Goal: Transaction & Acquisition: Subscribe to service/newsletter

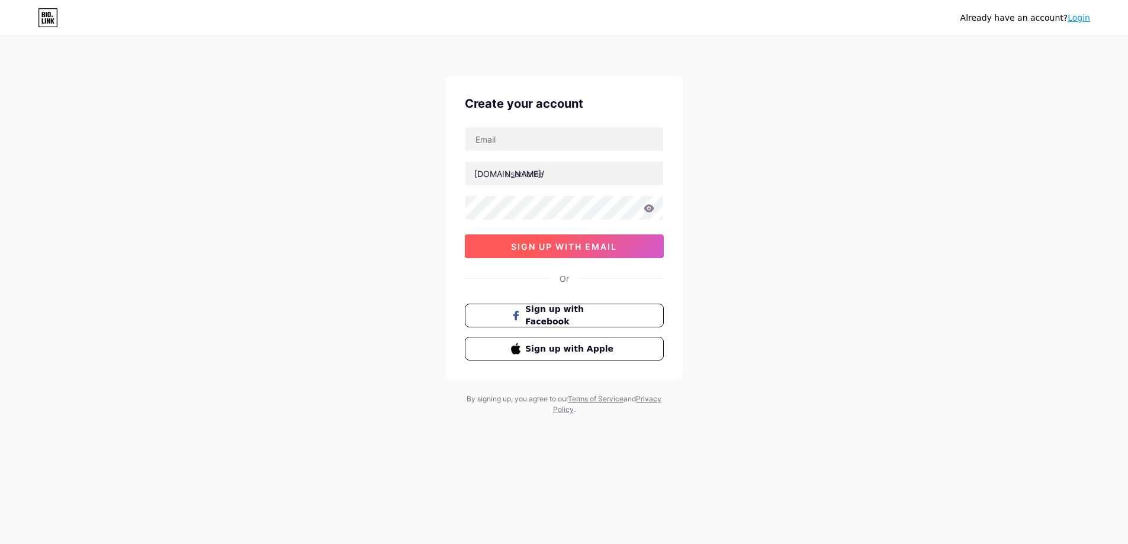
click at [595, 251] on span "sign up with email" at bounding box center [564, 247] width 106 height 10
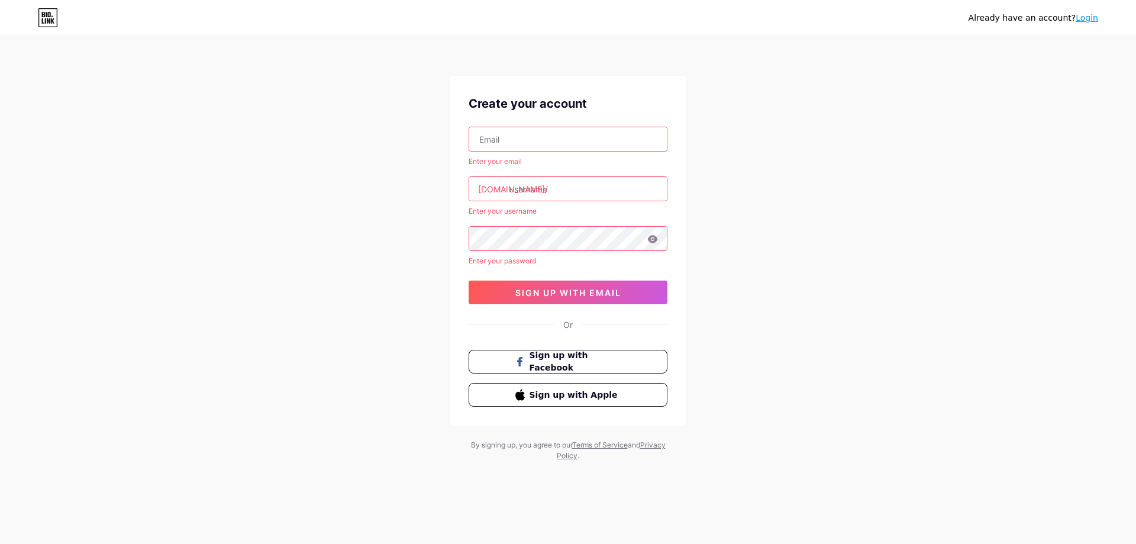
click at [558, 132] on input "text" at bounding box center [568, 139] width 198 height 24
click at [627, 131] on input "text" at bounding box center [568, 139] width 198 height 24
type input "[EMAIL_ADDRESS][DOMAIN_NAME]"
click at [576, 189] on input "text" at bounding box center [568, 189] width 198 height 24
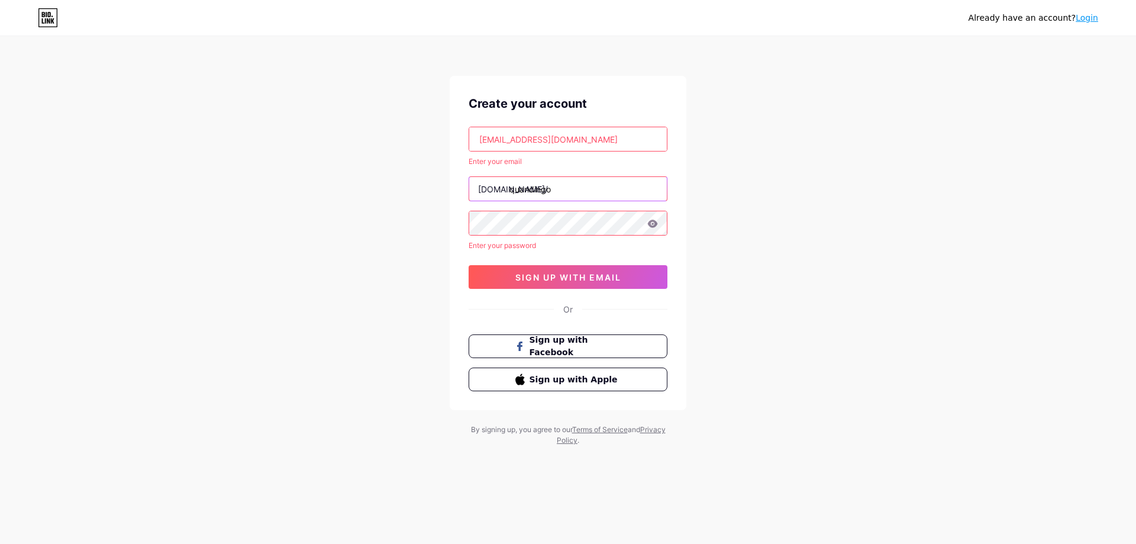
type input "quandingo"
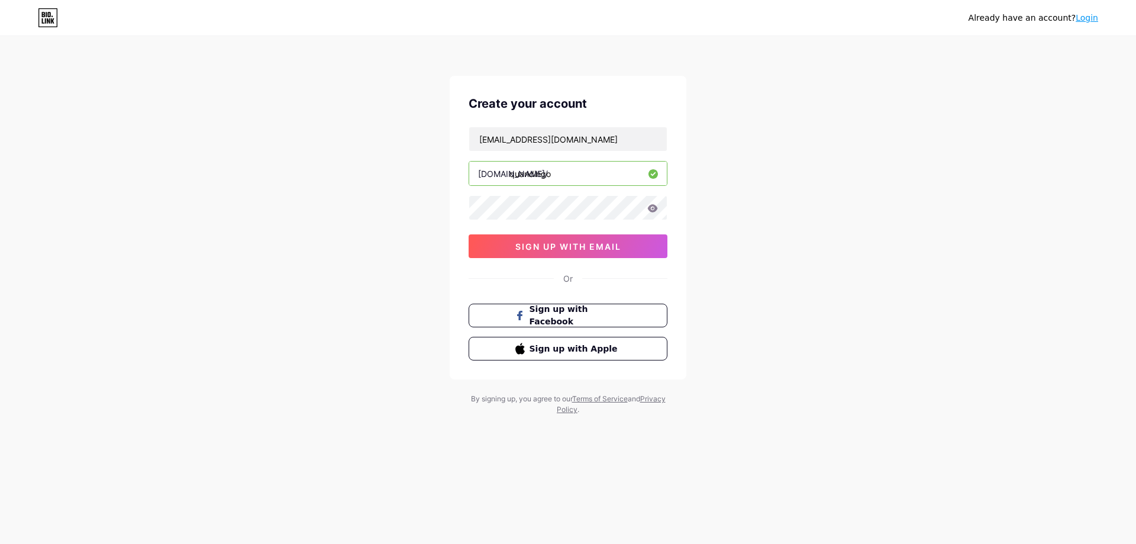
click at [821, 214] on div "Already have an account? Login Create your account [EMAIL_ADDRESS][DOMAIN_NAME]…" at bounding box center [568, 226] width 1136 height 453
click at [599, 248] on span "sign up with email" at bounding box center [569, 247] width 106 height 10
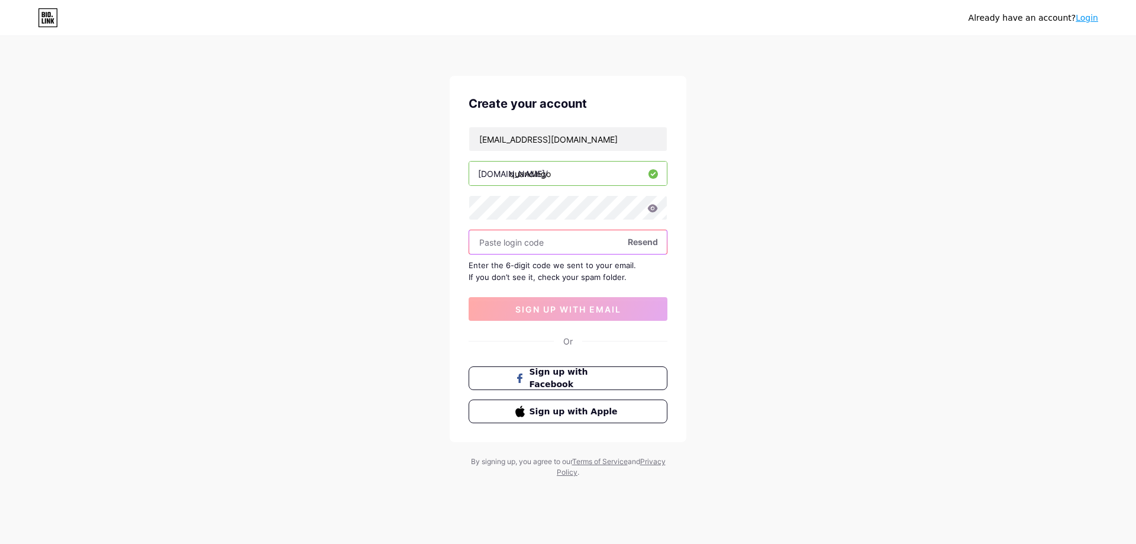
paste input "598264"
type input "598264"
click at [578, 303] on button "sign up with email" at bounding box center [568, 309] width 199 height 24
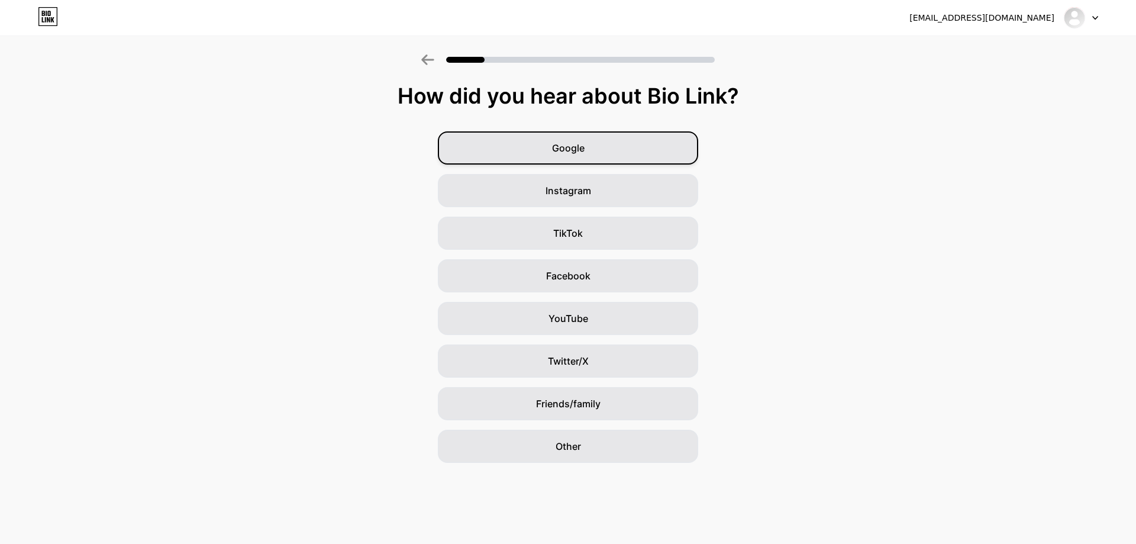
click at [547, 146] on div "Google" at bounding box center [568, 147] width 260 height 33
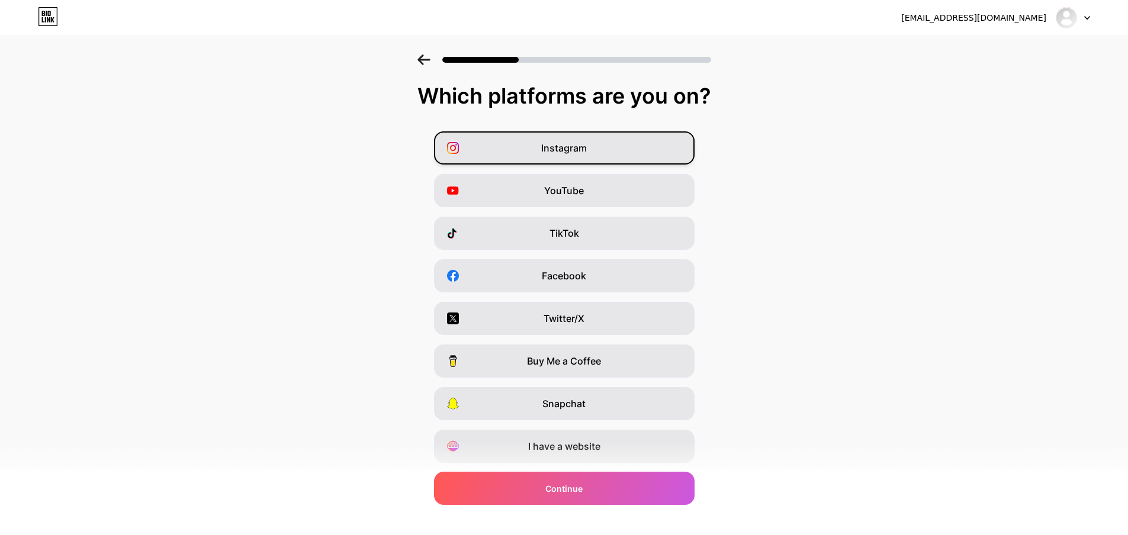
click at [565, 146] on span "Instagram" at bounding box center [564, 148] width 46 height 14
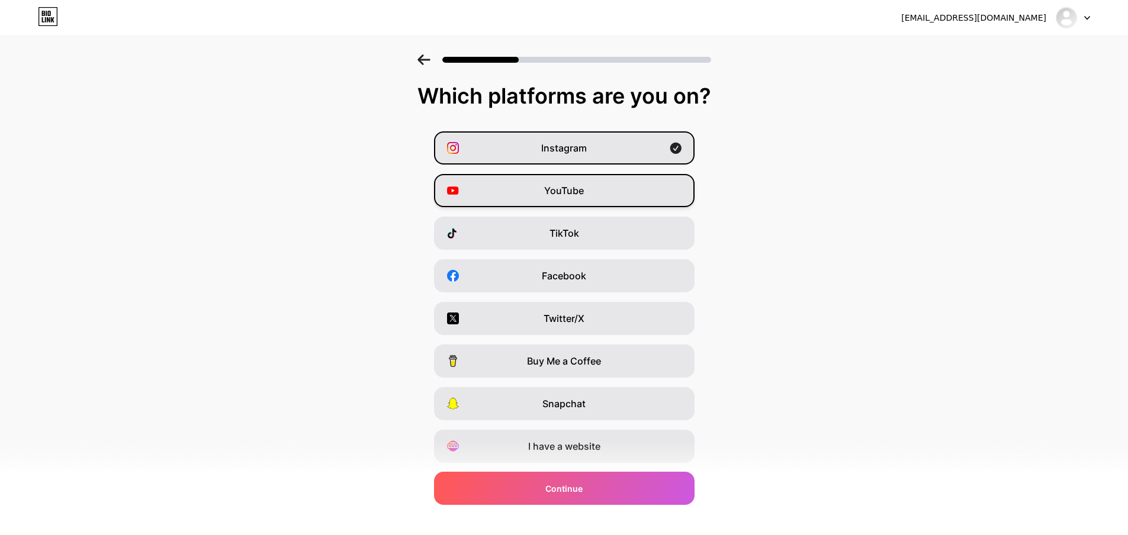
click at [569, 191] on span "YouTube" at bounding box center [564, 190] width 40 height 14
click at [645, 218] on div "TikTok" at bounding box center [564, 233] width 260 height 33
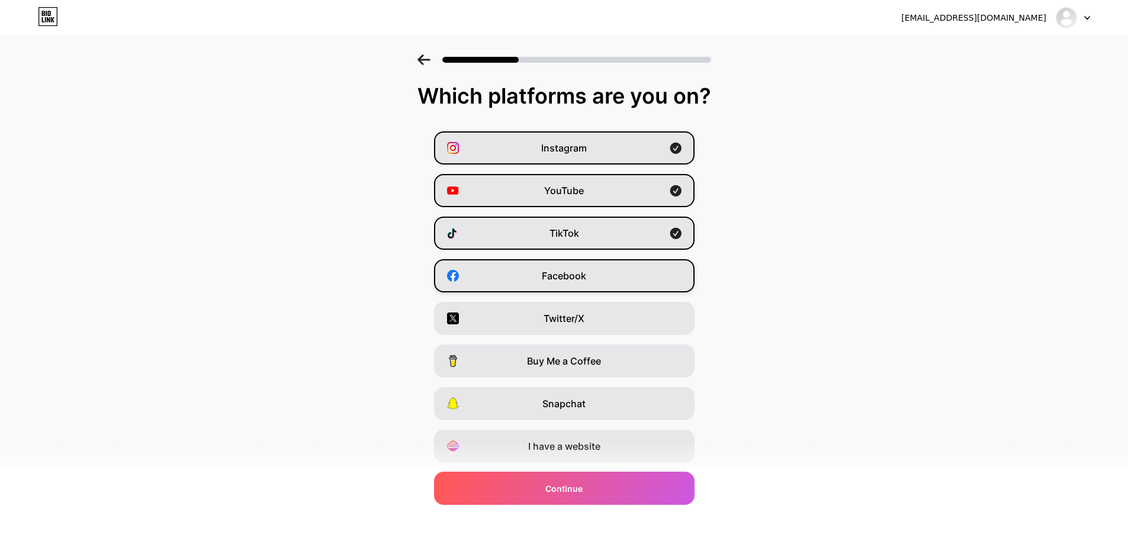
click at [627, 273] on div "Facebook" at bounding box center [564, 275] width 260 height 33
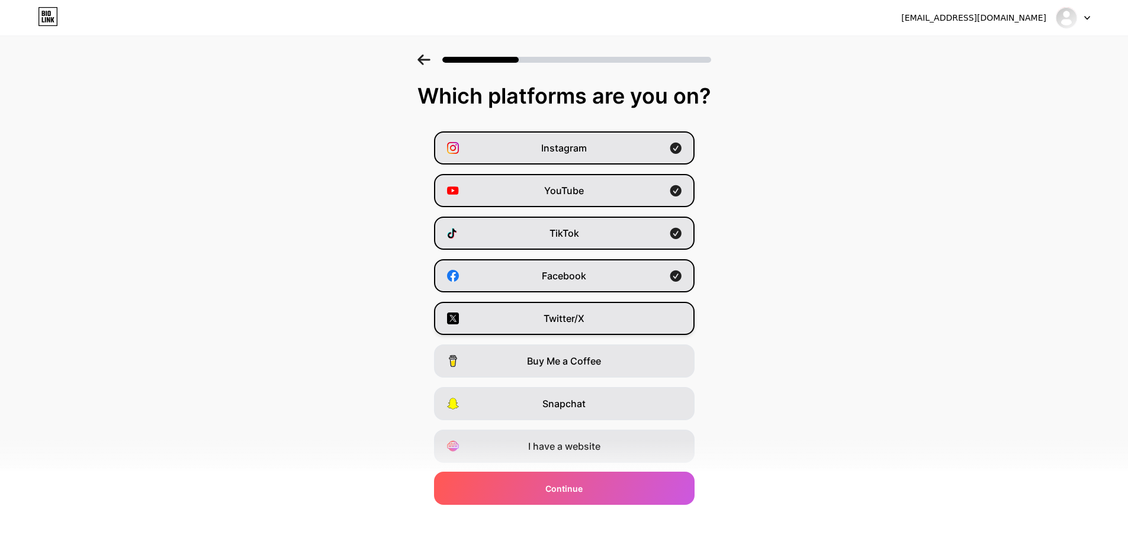
click at [627, 321] on div "Twitter/X" at bounding box center [564, 318] width 260 height 33
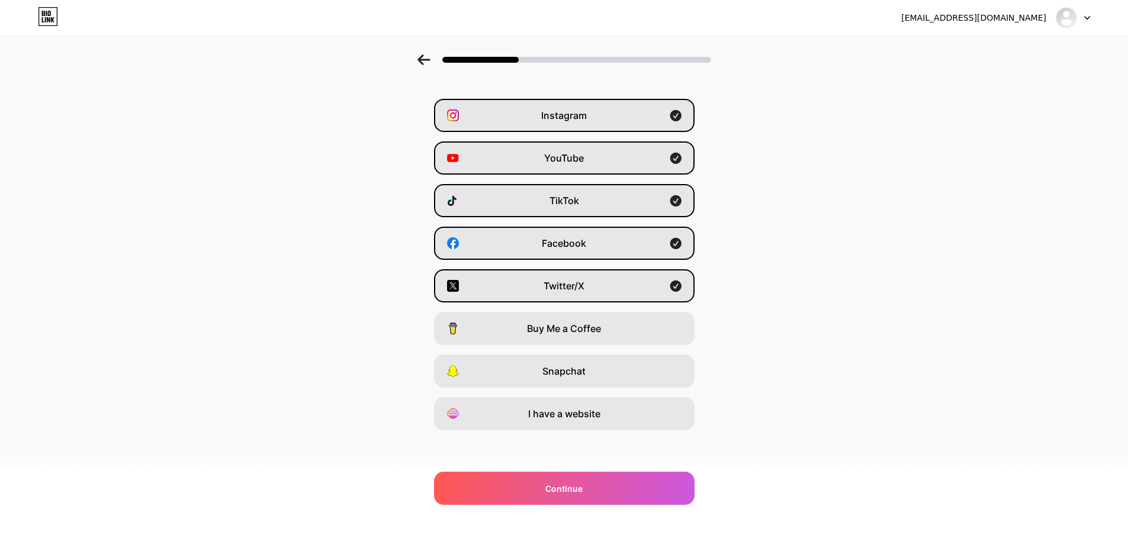
scroll to position [34, 0]
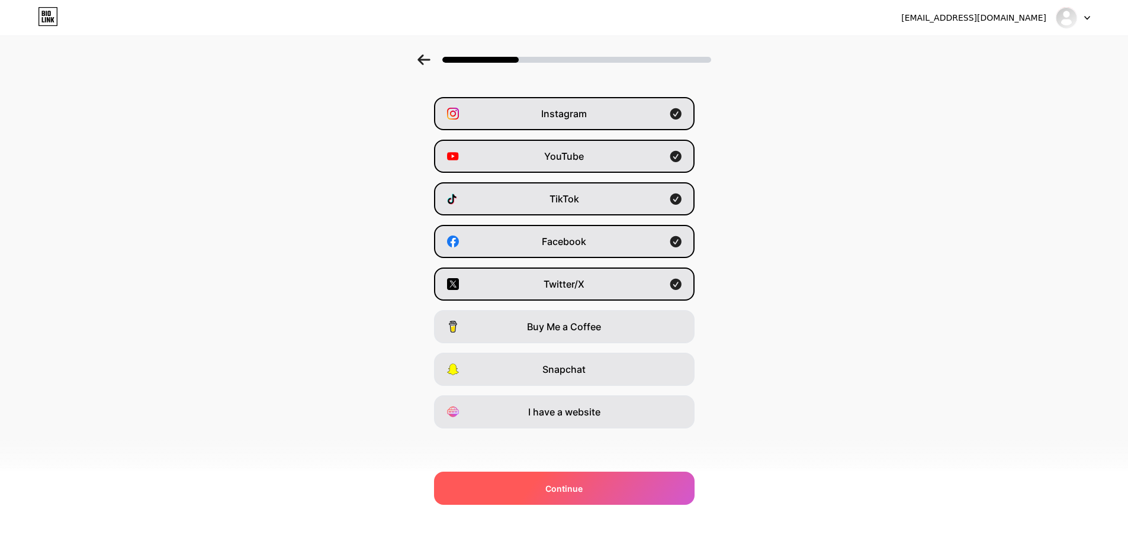
click at [596, 483] on div "Continue" at bounding box center [564, 488] width 260 height 33
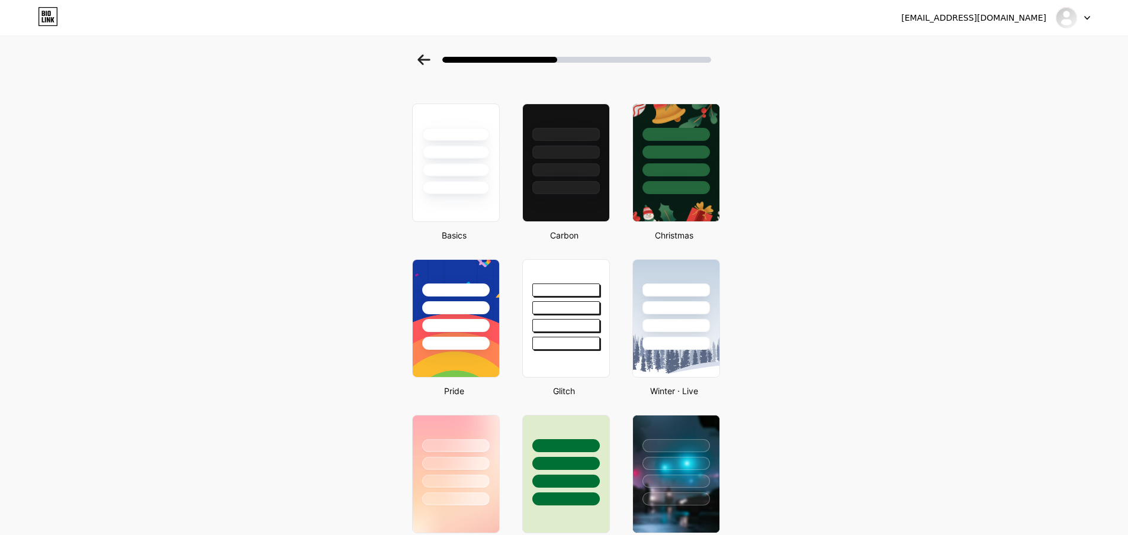
scroll to position [0, 0]
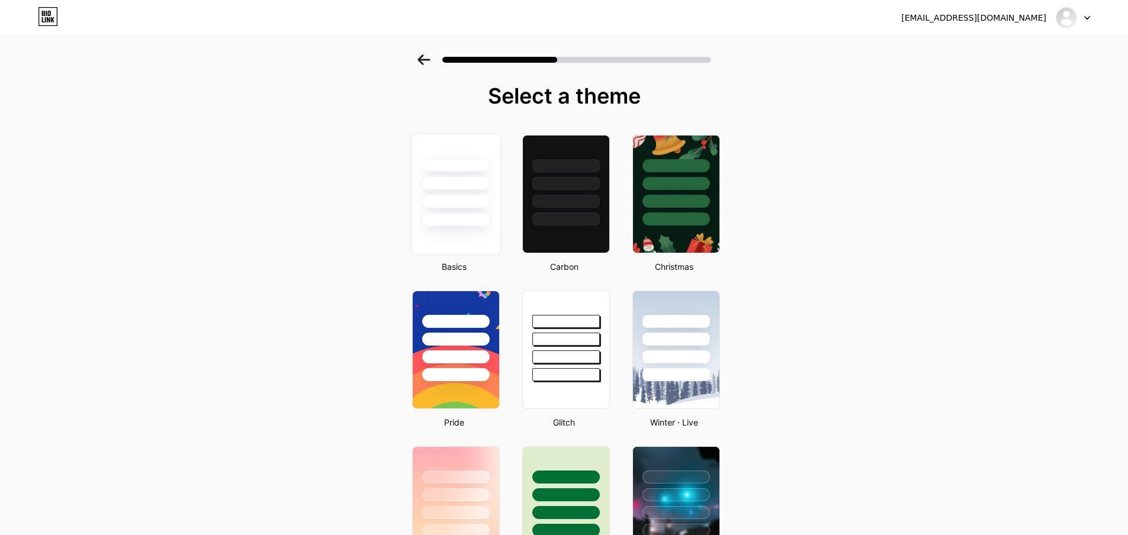
click at [488, 199] on div at bounding box center [455, 202] width 69 height 14
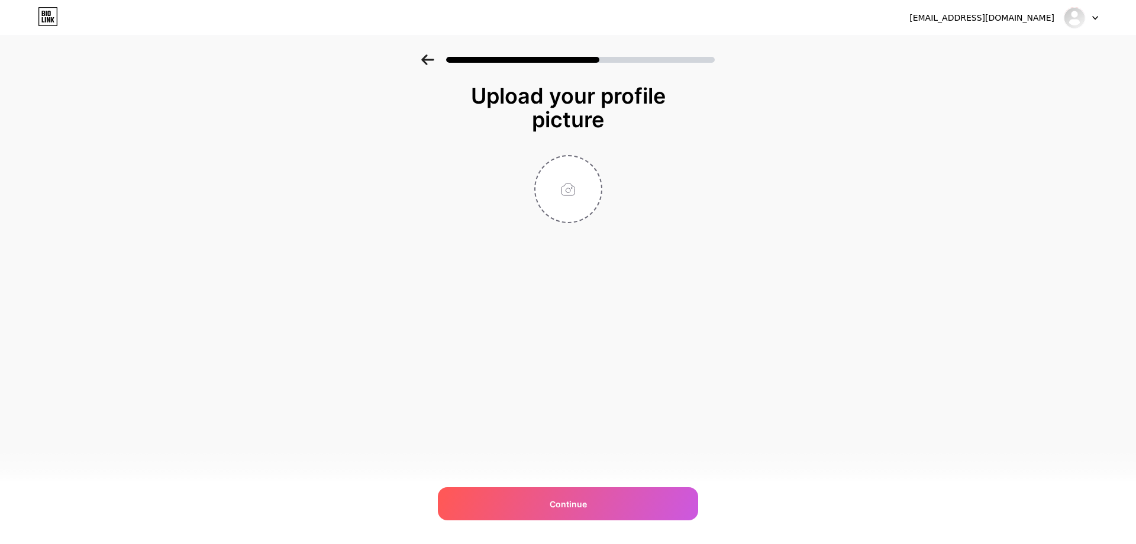
drag, startPoint x: 631, startPoint y: 491, endPoint x: 634, endPoint y: 485, distance: 6.1
click at [634, 489] on div "Continue" at bounding box center [568, 503] width 260 height 33
click at [574, 181] on input "file" at bounding box center [569, 189] width 66 height 66
type input "C:\fakepath\de94c87b-bfb1-4efe-8a27-e0ea2f7e4a92.png"
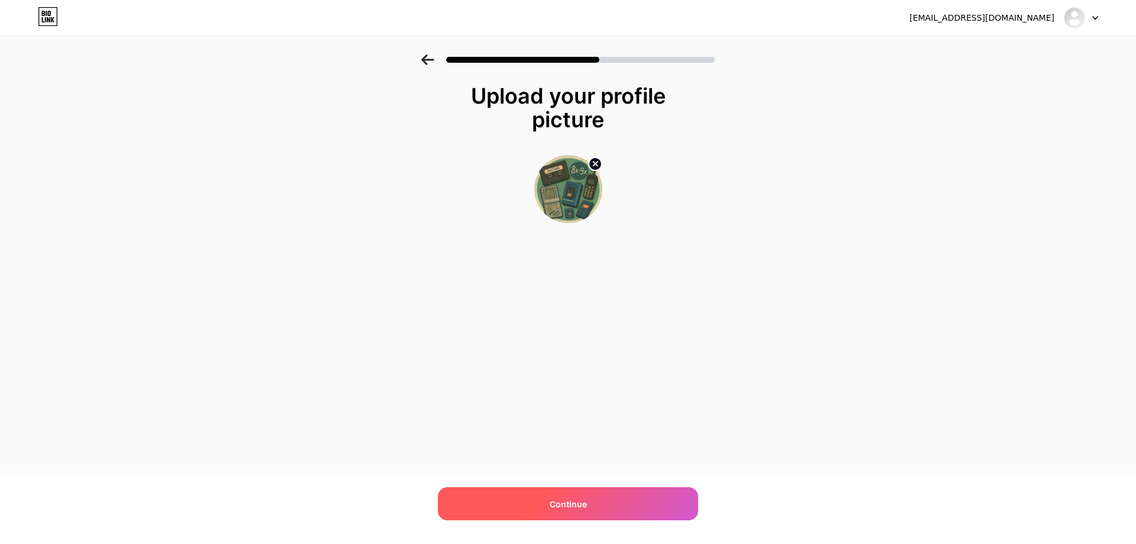
click at [624, 498] on div "Continue" at bounding box center [568, 503] width 260 height 33
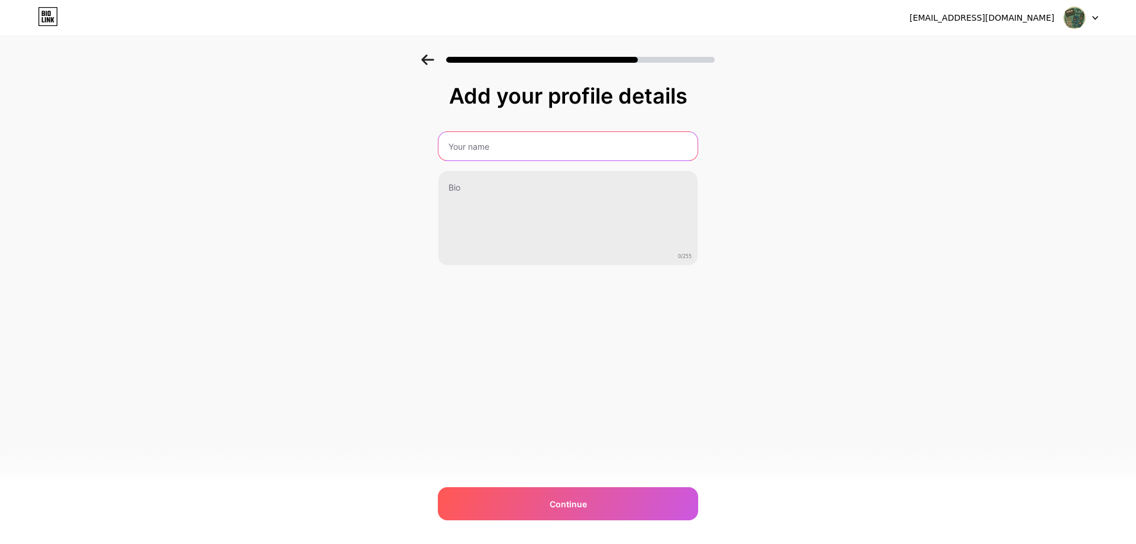
click at [652, 135] on input "text" at bounding box center [568, 146] width 259 height 28
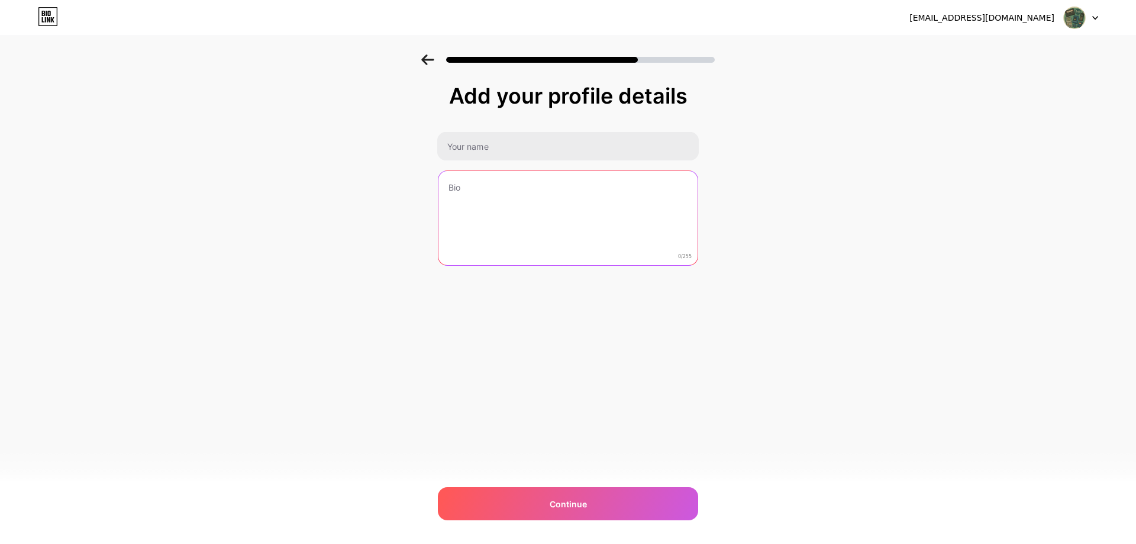
click at [647, 211] on textarea at bounding box center [568, 218] width 259 height 95
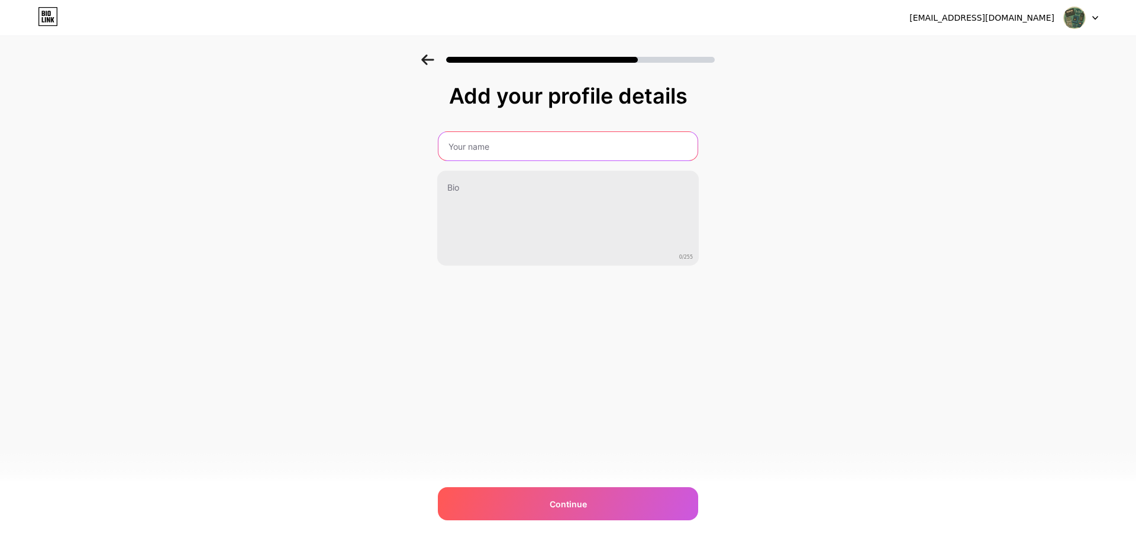
click at [616, 149] on input "text" at bounding box center [568, 146] width 259 height 28
type input "[PERSON_NAME]"
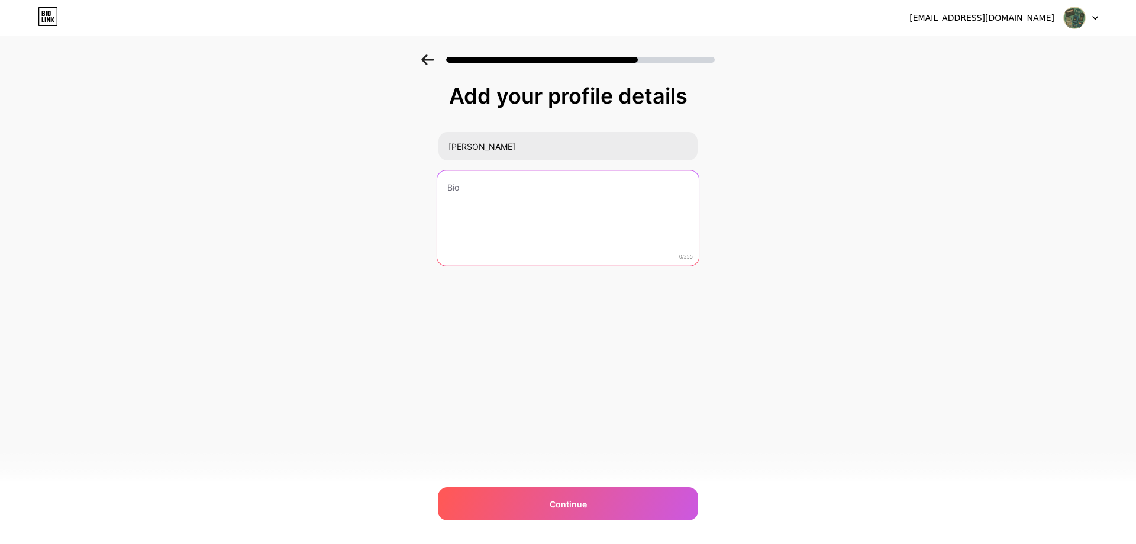
click at [591, 211] on textarea at bounding box center [568, 218] width 262 height 96
type textarea "Test"
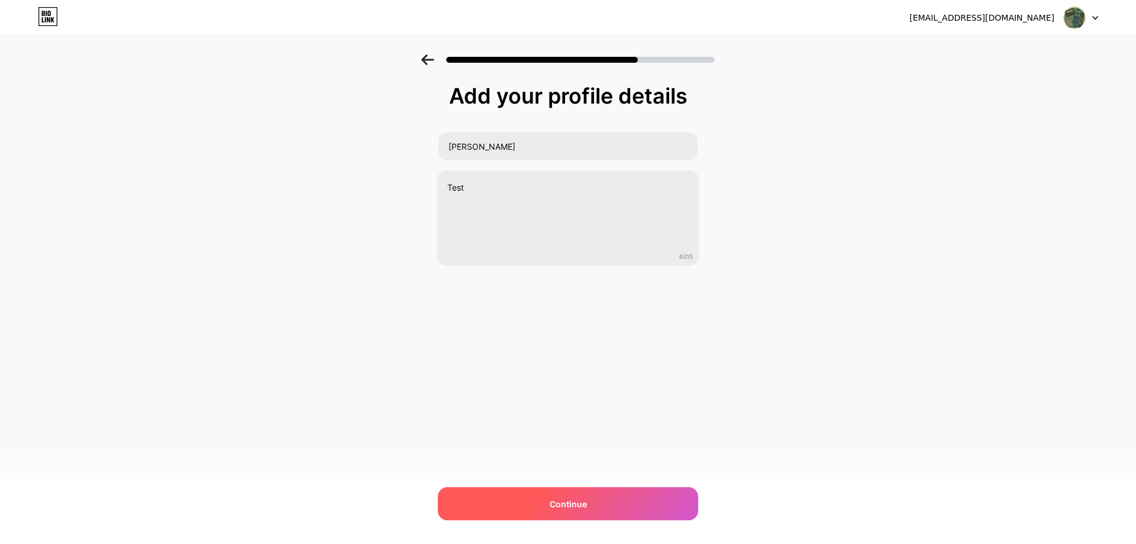
click at [609, 497] on div "Continue" at bounding box center [568, 503] width 260 height 33
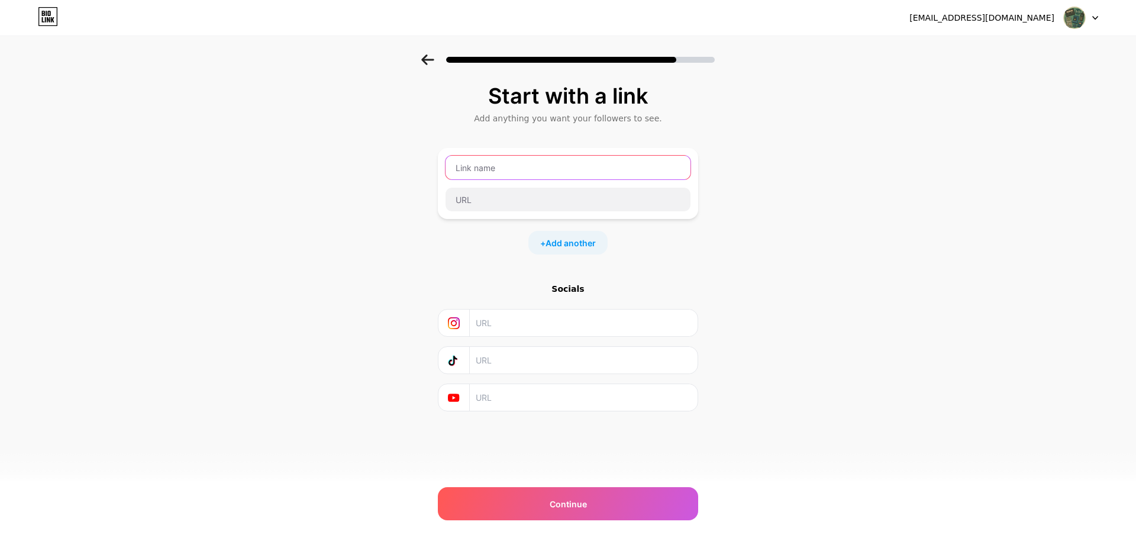
click at [594, 169] on input "text" at bounding box center [568, 168] width 245 height 24
type input "Maps"
click at [1058, 195] on div "Start with a link Add anything you want your followers to see. Maps + Add anoth…" at bounding box center [568, 262] width 1136 height 416
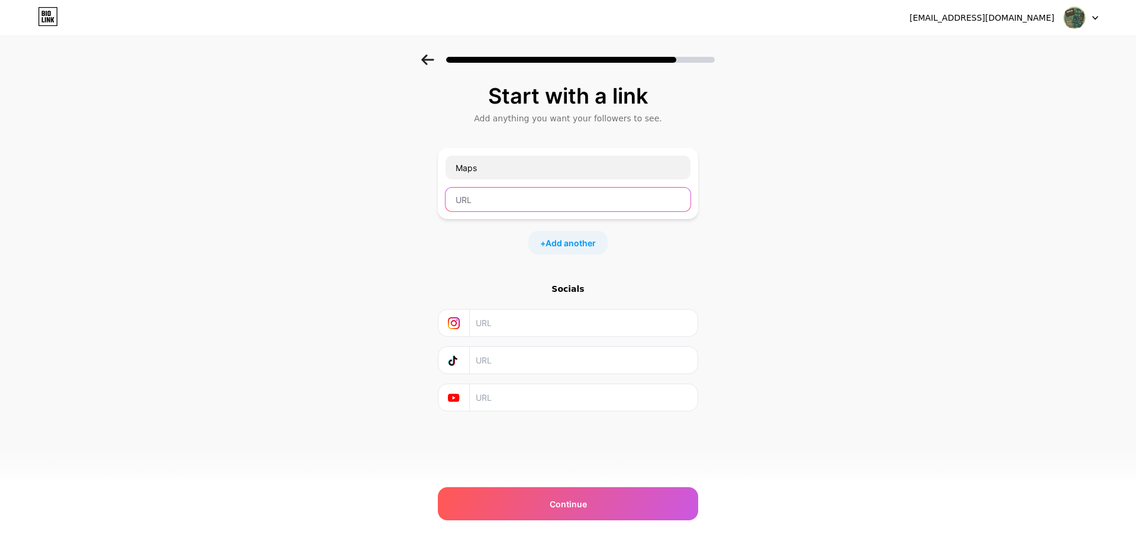
click at [548, 199] on input "text" at bounding box center [568, 200] width 245 height 24
paste input "[URL][DOMAIN_NAME]"
type input "[URL][DOMAIN_NAME]"
click at [605, 320] on input "text" at bounding box center [583, 323] width 215 height 27
click at [545, 251] on div "+ Add another" at bounding box center [568, 243] width 79 height 24
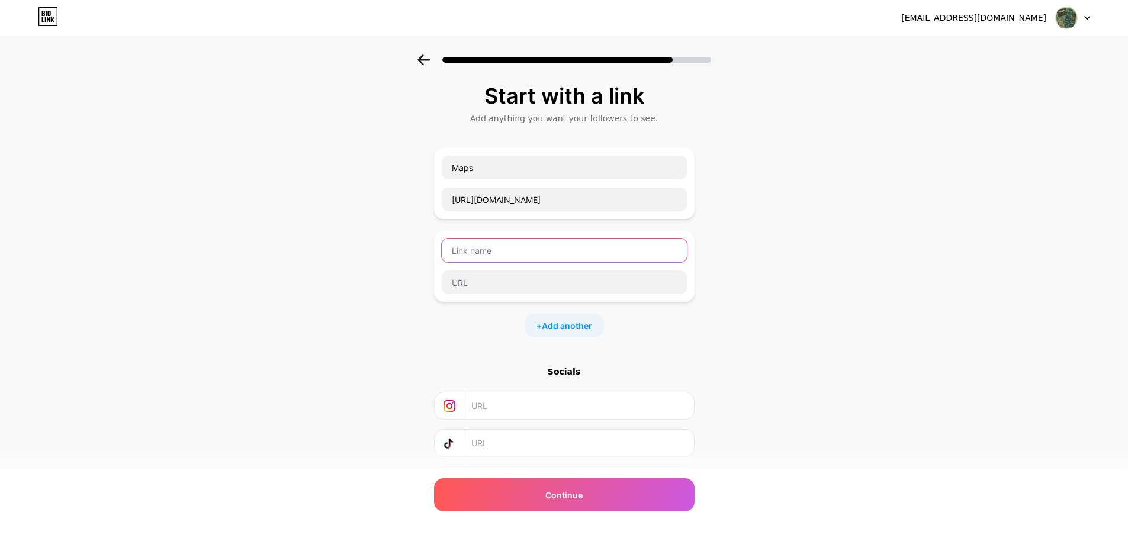
click at [555, 256] on input "text" at bounding box center [564, 251] width 245 height 24
click at [774, 265] on div "Start with a link Add anything you want your followers to see. Maps [URL][DOMAI…" at bounding box center [564, 303] width 1128 height 499
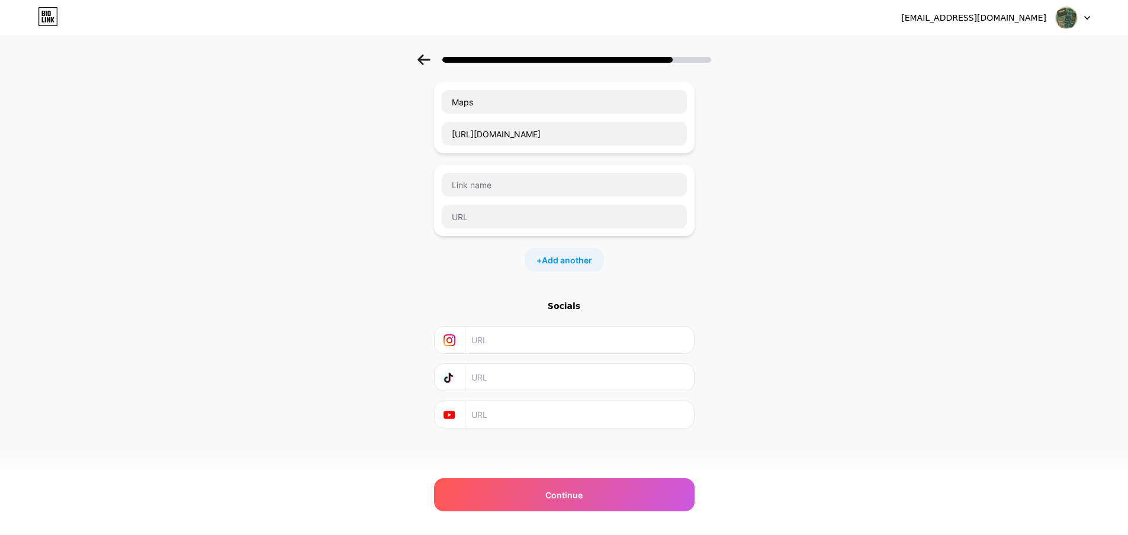
click at [577, 426] on input "text" at bounding box center [578, 414] width 215 height 27
paste input "[URL][DOMAIN_NAME]"
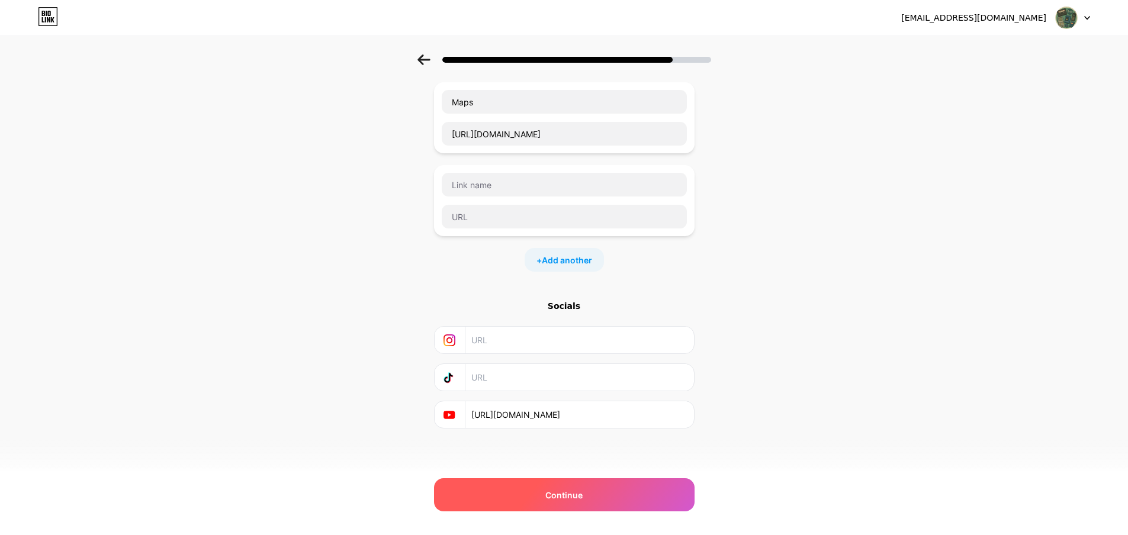
type input "[URL][DOMAIN_NAME]"
click at [582, 500] on span "Continue" at bounding box center [563, 495] width 37 height 12
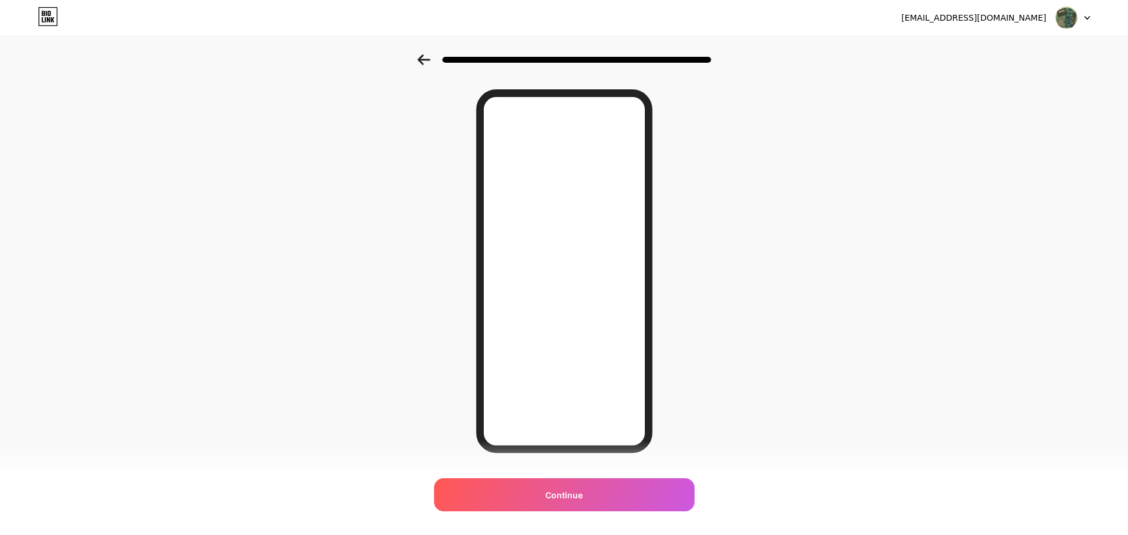
scroll to position [60, 0]
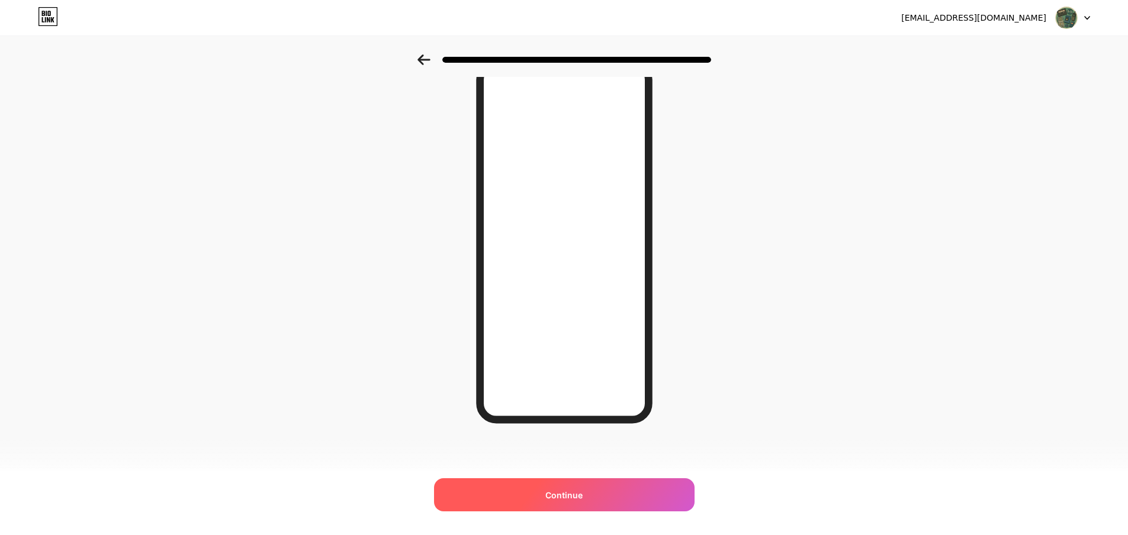
click at [628, 503] on div "Continue" at bounding box center [564, 494] width 260 height 33
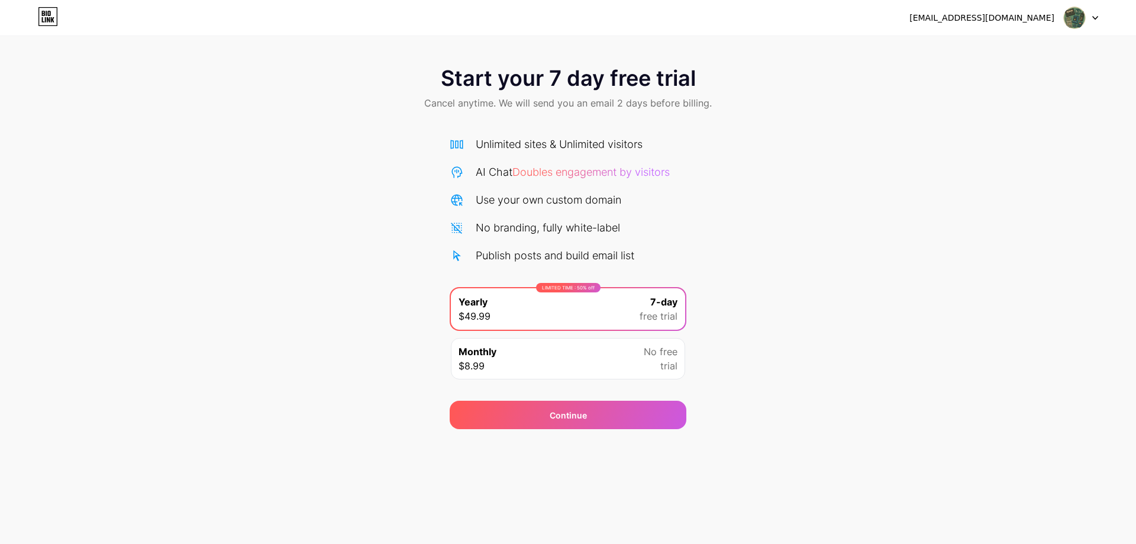
click at [639, 350] on div "Monthly $8.99 No free trial" at bounding box center [568, 358] width 234 height 41
click at [672, 327] on div "LIMITED TIME : 50% off Yearly $49.99 7-day free trial" at bounding box center [568, 308] width 234 height 41
click at [632, 412] on div "Continue" at bounding box center [568, 415] width 237 height 28
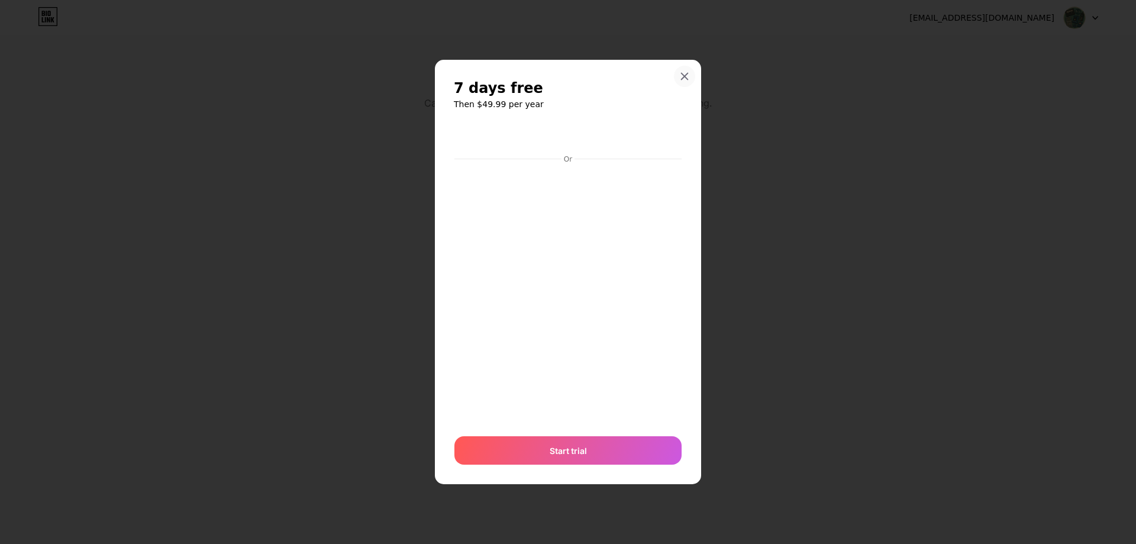
click at [689, 79] on icon at bounding box center [684, 76] width 9 height 9
